Goal: Information Seeking & Learning: Find specific fact

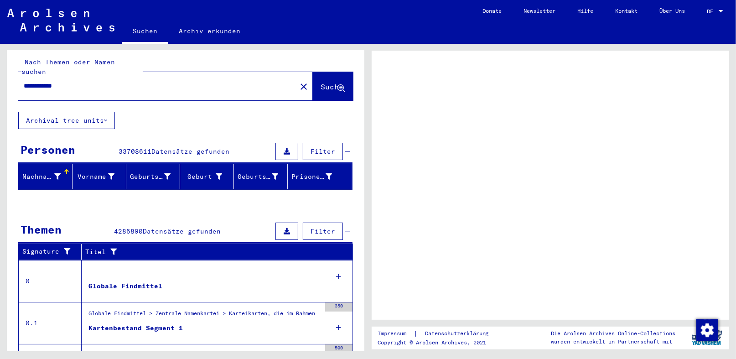
scroll to position [5, 0]
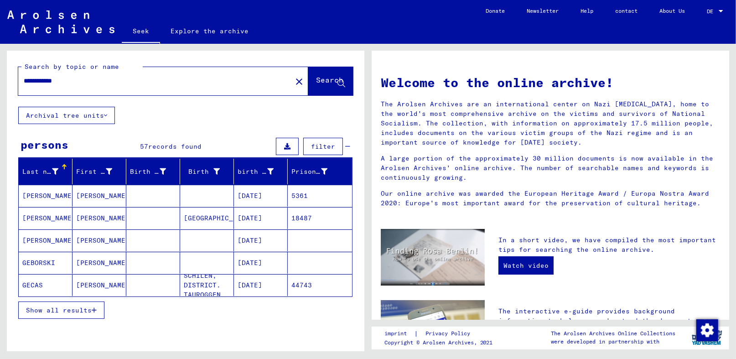
click at [77, 310] on font "Show all results" at bounding box center [59, 310] width 66 height 8
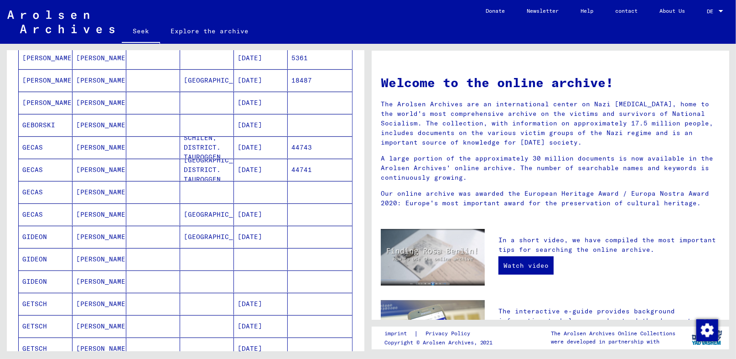
scroll to position [137, 0]
click at [252, 122] on font "[DATE]" at bounding box center [250, 125] width 25 height 8
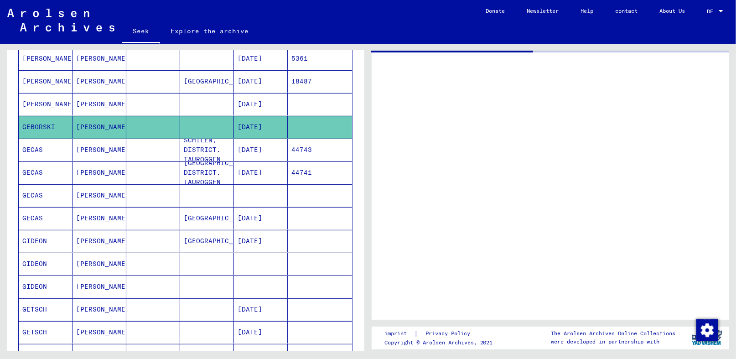
scroll to position [138, 0]
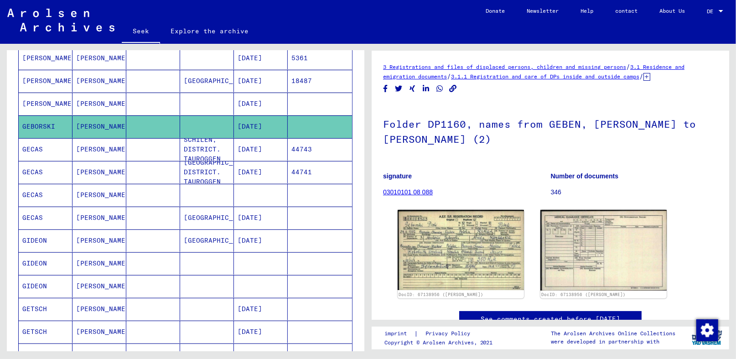
click at [253, 147] on font "[DATE]" at bounding box center [250, 149] width 25 height 8
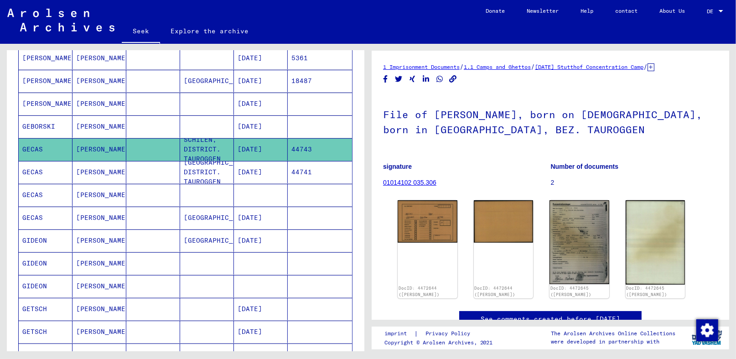
click at [254, 170] on font "[DATE]" at bounding box center [250, 172] width 25 height 8
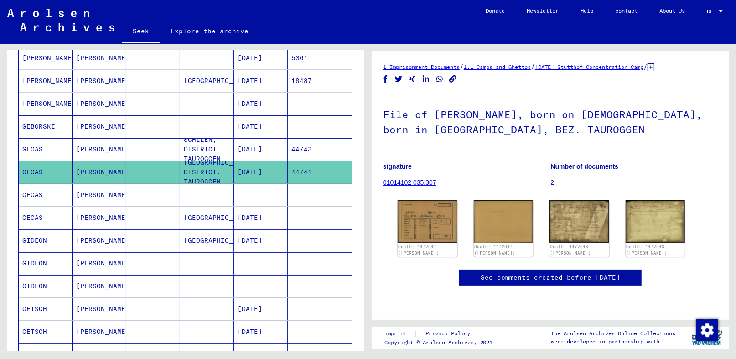
click at [252, 189] on mat-cell at bounding box center [261, 195] width 54 height 22
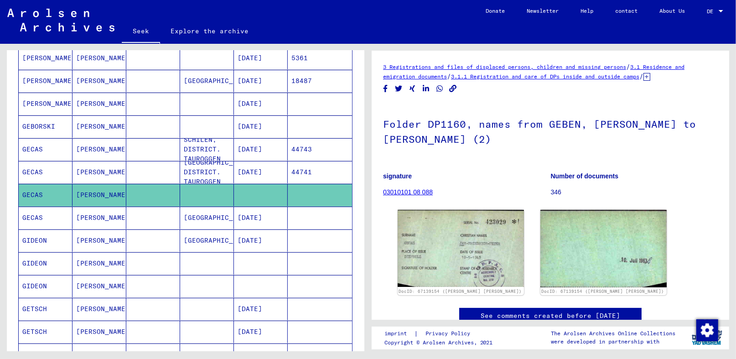
click at [251, 214] on font "[DATE]" at bounding box center [250, 217] width 25 height 8
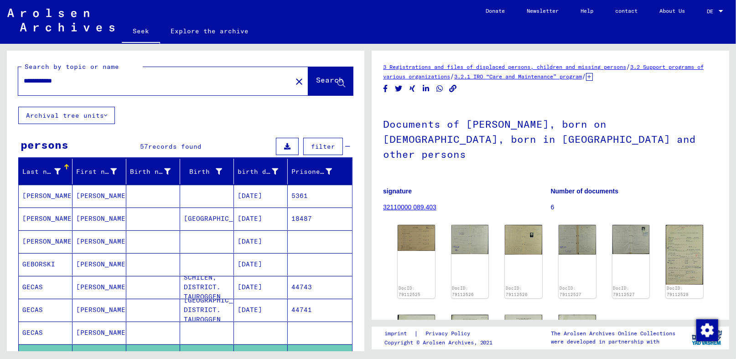
drag, startPoint x: 51, startPoint y: 79, endPoint x: -2, endPoint y: 78, distance: 52.9
click at [0, 78] on html "**********" at bounding box center [368, 179] width 736 height 359
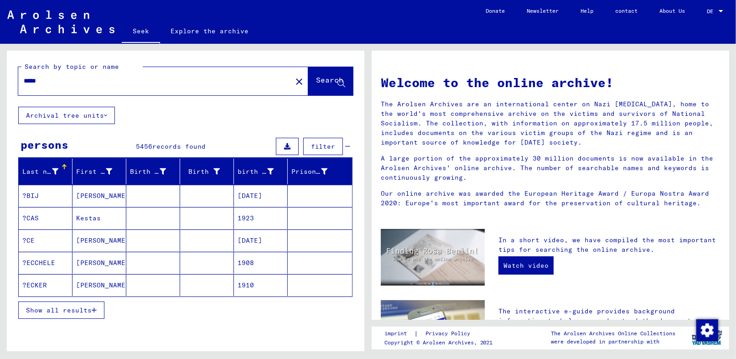
click at [74, 308] on font "Show all results" at bounding box center [59, 310] width 66 height 8
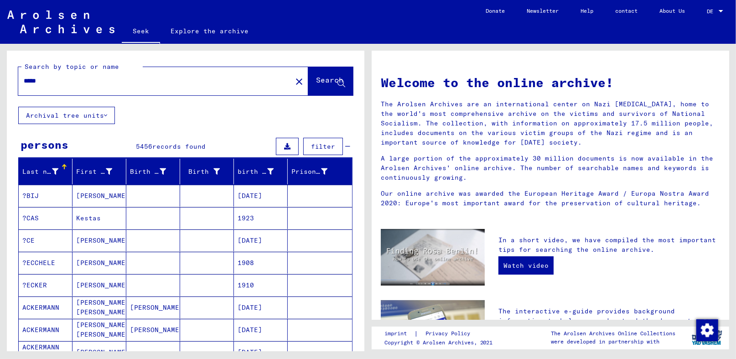
click at [51, 79] on input "*****" at bounding box center [152, 81] width 257 height 10
click at [21, 79] on div "*****" at bounding box center [149, 81] width 263 height 21
click at [24, 80] on input "*****" at bounding box center [152, 81] width 257 height 10
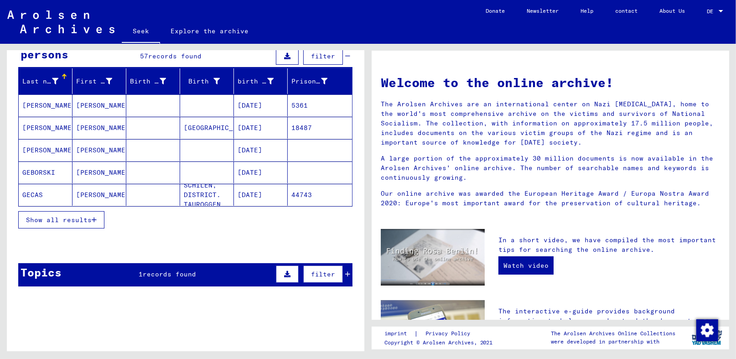
scroll to position [91, 0]
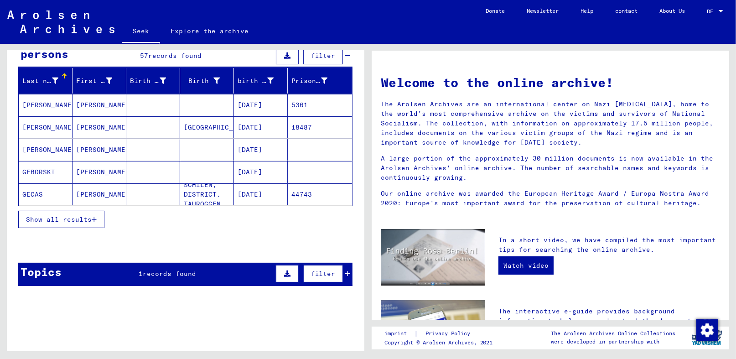
click at [59, 217] on font "Show all results" at bounding box center [59, 219] width 66 height 8
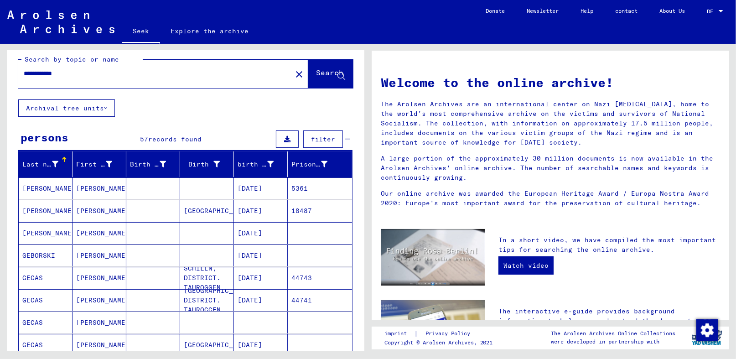
scroll to position [0, 0]
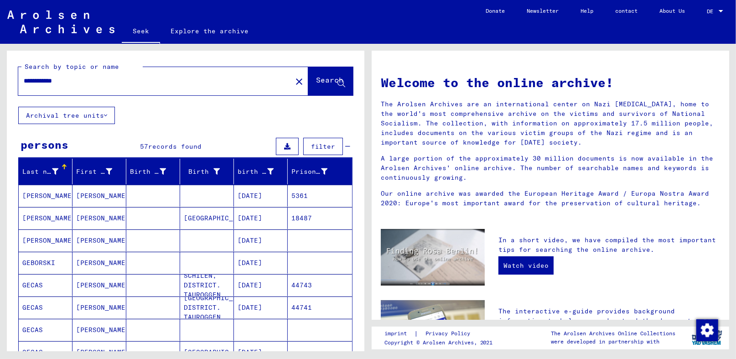
drag, startPoint x: 47, startPoint y: 80, endPoint x: -13, endPoint y: 80, distance: 60.2
click at [0, 80] on html "**********" at bounding box center [368, 179] width 736 height 359
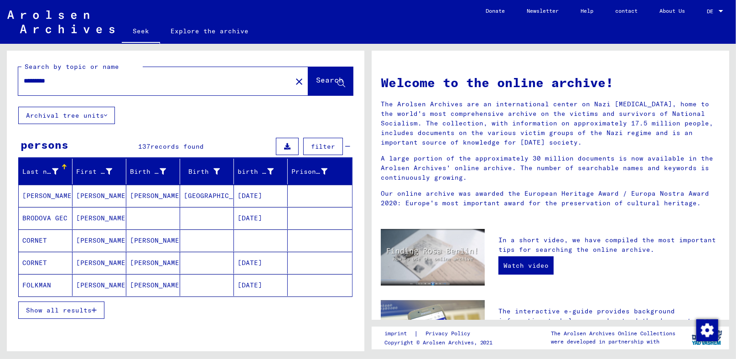
click at [55, 311] on font "Show all results" at bounding box center [59, 310] width 66 height 8
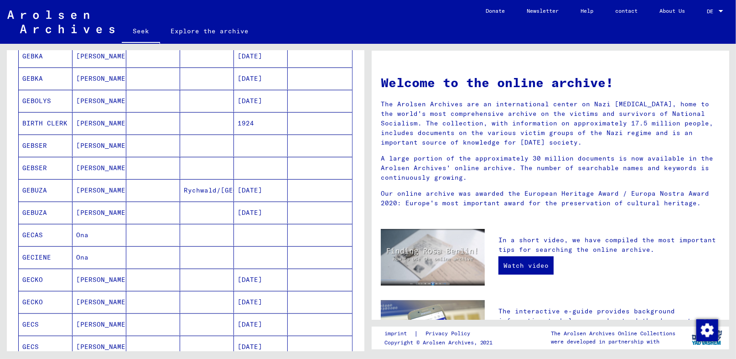
scroll to position [319, 0]
click at [244, 237] on mat-cell at bounding box center [261, 234] width 54 height 22
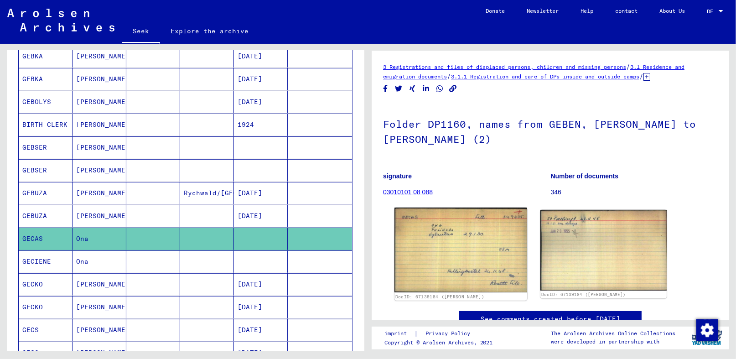
click at [444, 265] on img at bounding box center [461, 250] width 133 height 85
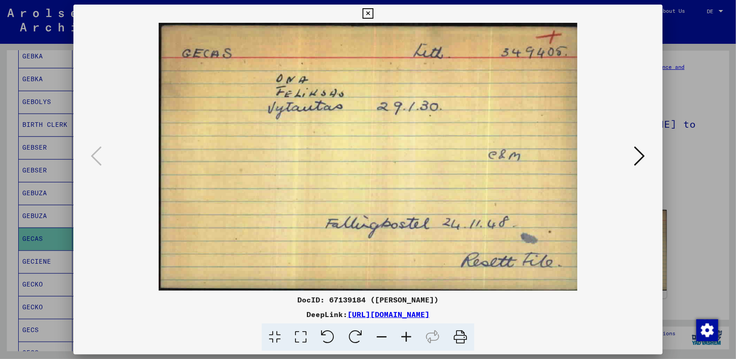
click at [363, 18] on icon at bounding box center [368, 13] width 10 height 11
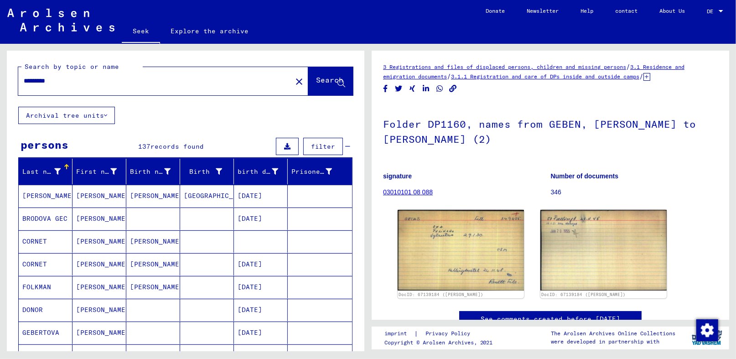
click at [103, 79] on input "*********" at bounding box center [155, 81] width 263 height 10
type input "**********"
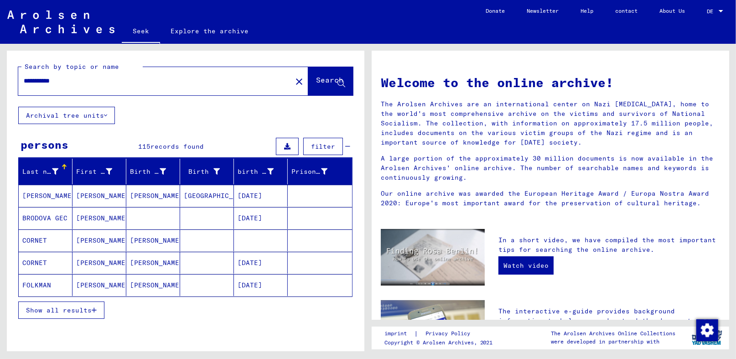
click at [71, 312] on font "Show all results" at bounding box center [59, 310] width 66 height 8
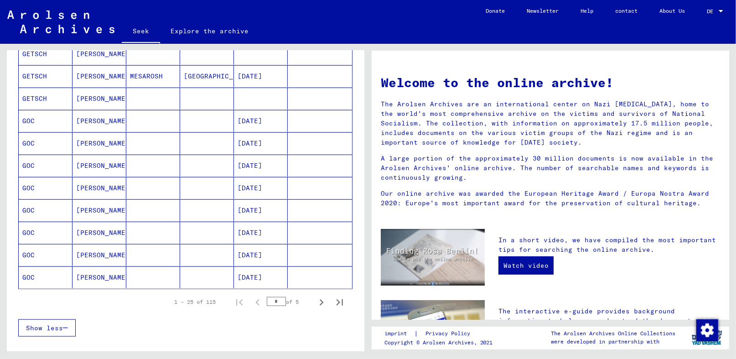
scroll to position [455, 0]
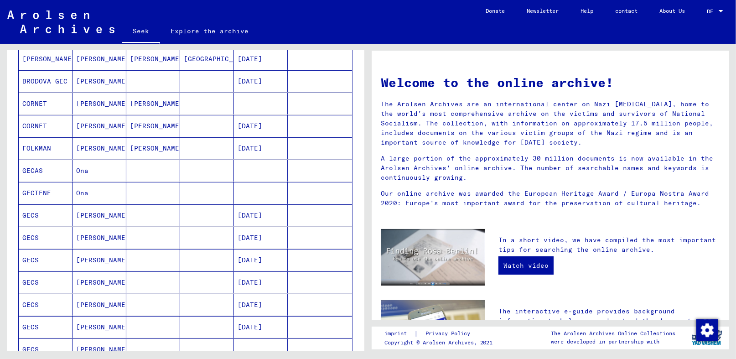
click at [251, 163] on mat-cell at bounding box center [261, 171] width 54 height 22
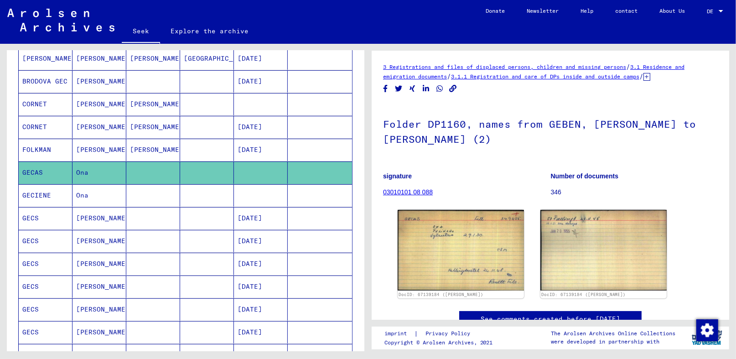
click at [246, 192] on mat-cell at bounding box center [261, 195] width 54 height 22
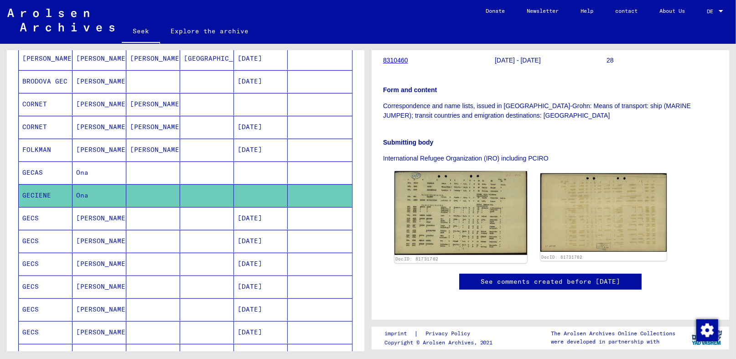
scroll to position [182, 0]
click at [427, 208] on img at bounding box center [461, 213] width 133 height 84
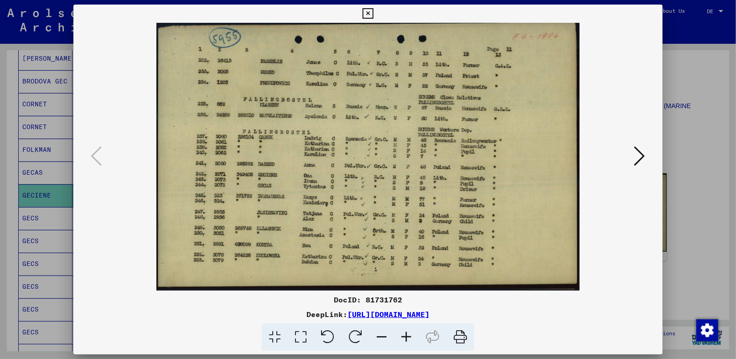
click at [301, 338] on icon at bounding box center [301, 337] width 26 height 28
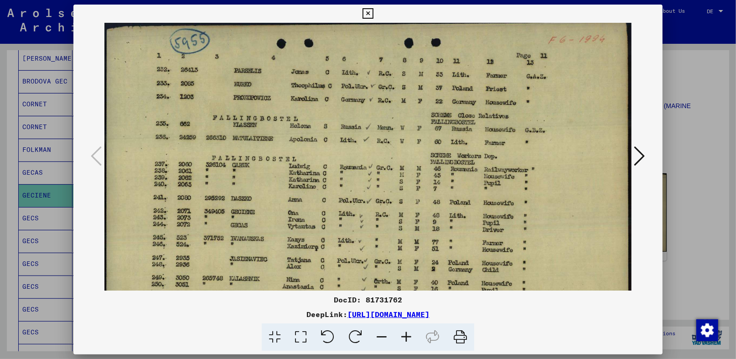
click at [410, 337] on icon at bounding box center [406, 337] width 25 height 28
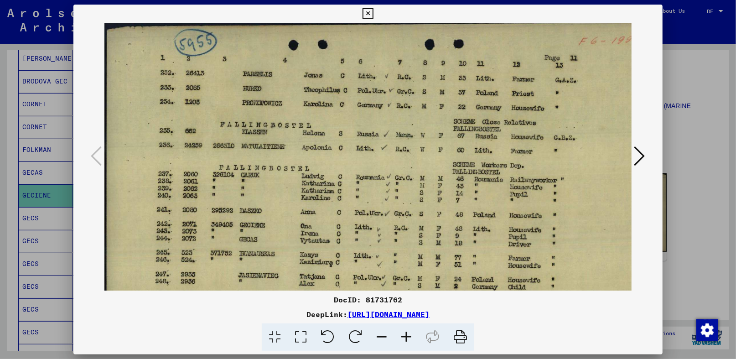
click at [410, 337] on icon at bounding box center [406, 337] width 25 height 28
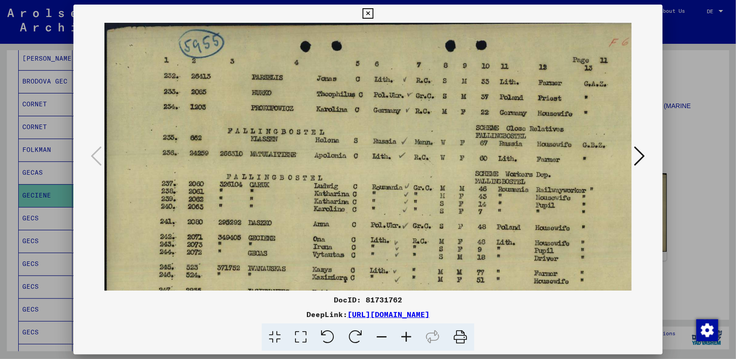
click at [410, 337] on icon at bounding box center [406, 337] width 25 height 28
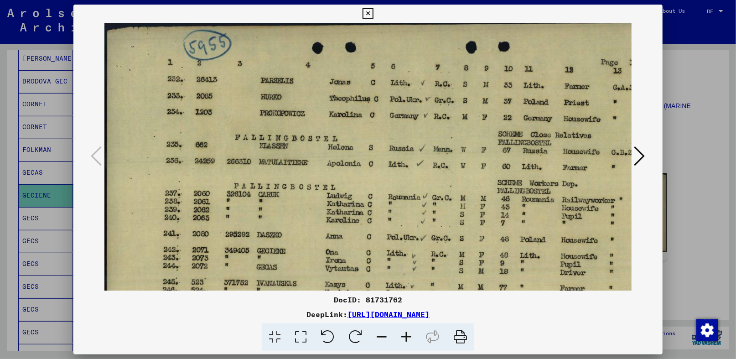
click at [410, 337] on icon at bounding box center [406, 337] width 25 height 28
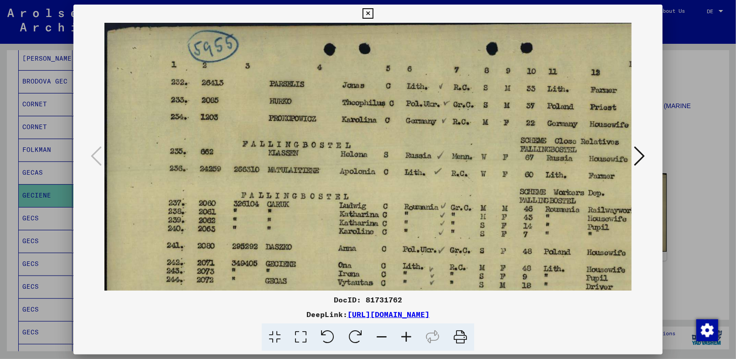
click at [408, 337] on icon at bounding box center [406, 337] width 25 height 28
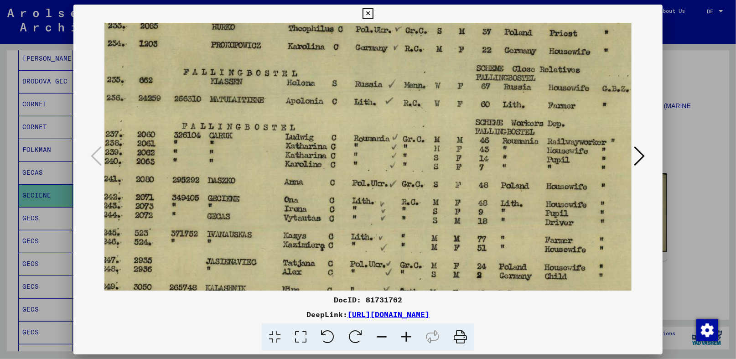
scroll to position [81, 68]
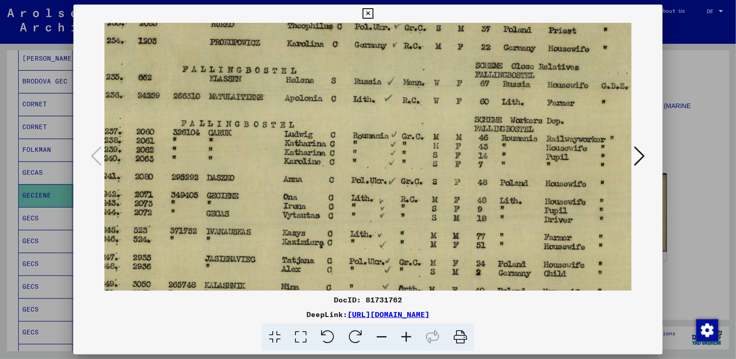
drag, startPoint x: 289, startPoint y: 217, endPoint x: 219, endPoint y: 135, distance: 107.1
click at [219, 135] on img at bounding box center [390, 165] width 707 height 447
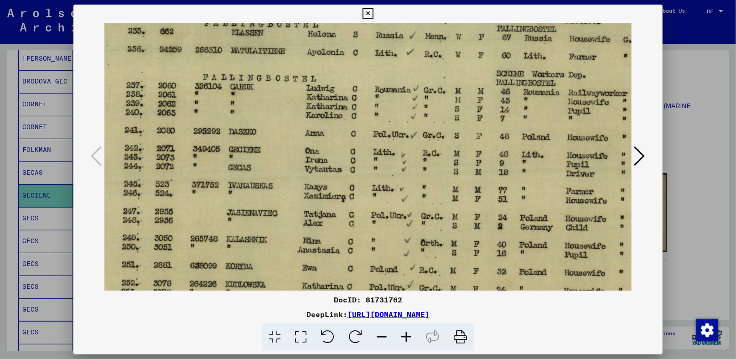
scroll to position [127, 45]
drag, startPoint x: 234, startPoint y: 250, endPoint x: 238, endPoint y: 204, distance: 46.7
click at [238, 204] on img at bounding box center [412, 119] width 707 height 447
click at [369, 16] on icon at bounding box center [368, 13] width 10 height 11
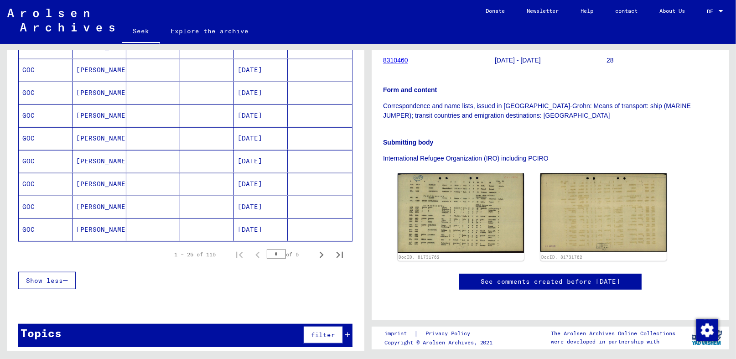
scroll to position [514, 0]
click at [315, 249] on icon "Next page" at bounding box center [321, 255] width 13 height 13
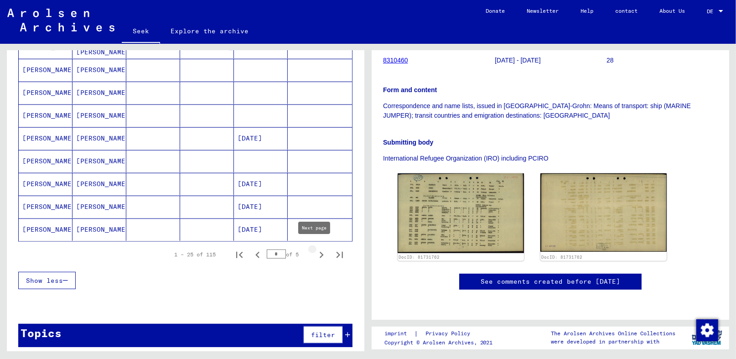
click at [316, 253] on icon "Next page" at bounding box center [321, 255] width 13 height 13
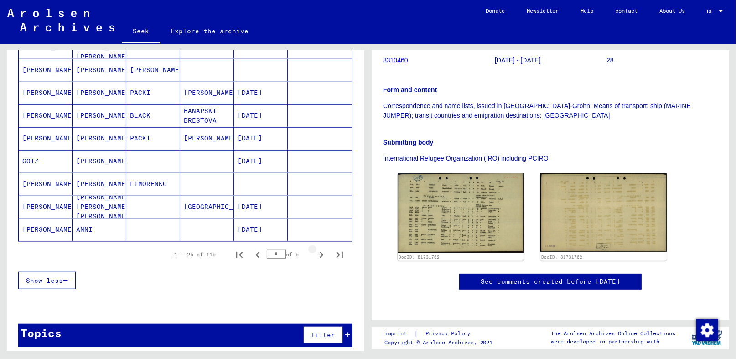
click at [315, 253] on icon "Next page" at bounding box center [321, 255] width 13 height 13
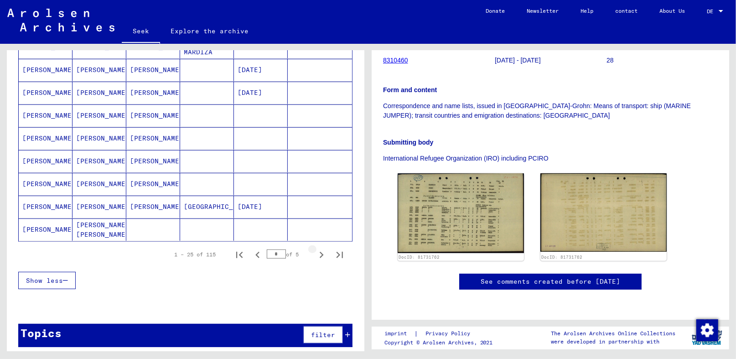
click at [315, 255] on icon "Next page" at bounding box center [321, 255] width 13 height 13
type input "*"
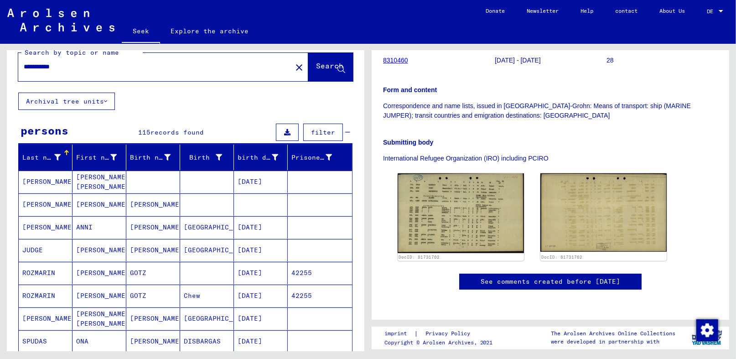
scroll to position [14, 0]
drag, startPoint x: 68, startPoint y: 68, endPoint x: 1, endPoint y: 68, distance: 67.0
click at [1, 68] on div "**********" at bounding box center [184, 197] width 368 height 307
type input "**********"
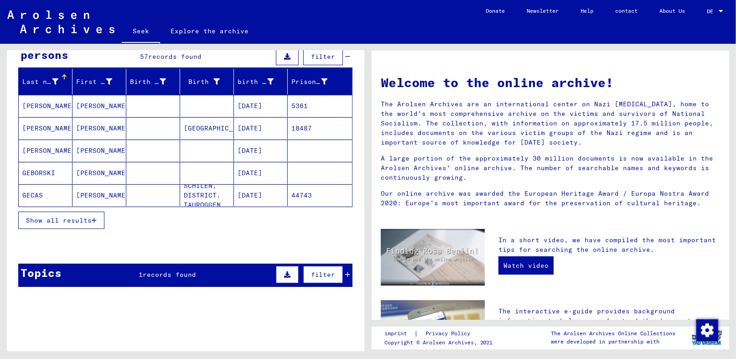
click at [62, 217] on font "Show all results" at bounding box center [59, 220] width 66 height 8
